Goal: Task Accomplishment & Management: Manage account settings

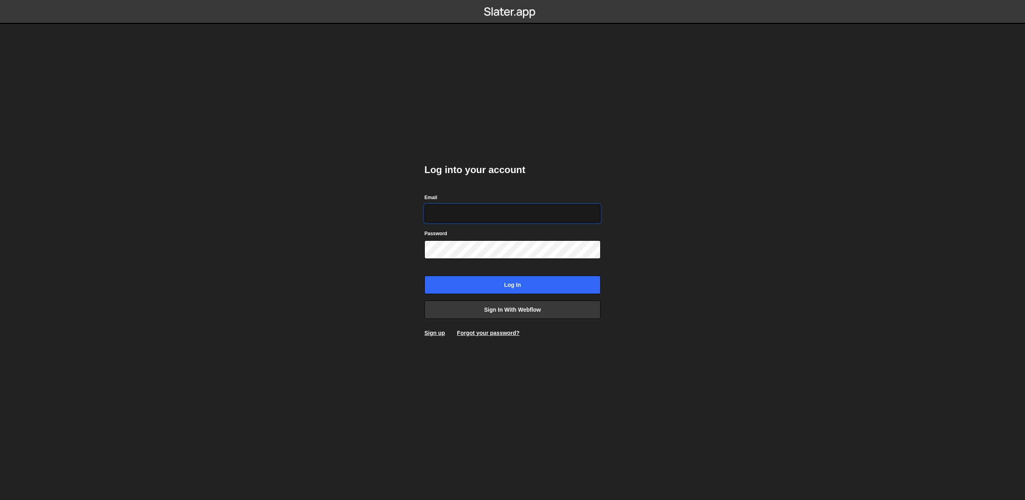
click at [478, 217] on input "Email" at bounding box center [512, 213] width 176 height 18
type input "[EMAIL_ADDRESS][DOMAIN_NAME]"
click at [500, 303] on link "Sign in with Webflow" at bounding box center [512, 309] width 176 height 18
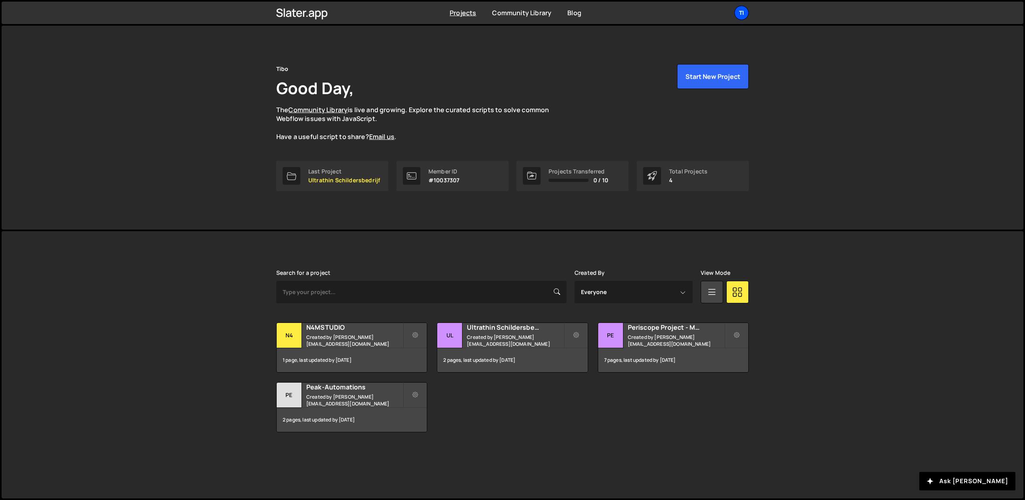
click at [746, 9] on div "Ti" at bounding box center [741, 13] width 14 height 14
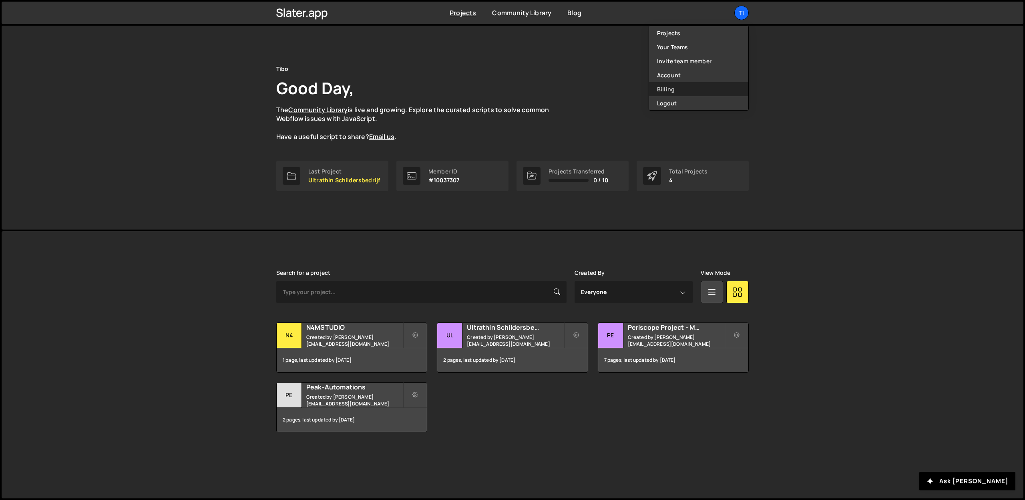
click at [661, 87] on link "Billing" at bounding box center [698, 89] width 99 height 14
